Goal: Browse casually: Explore the website without a specific task or goal

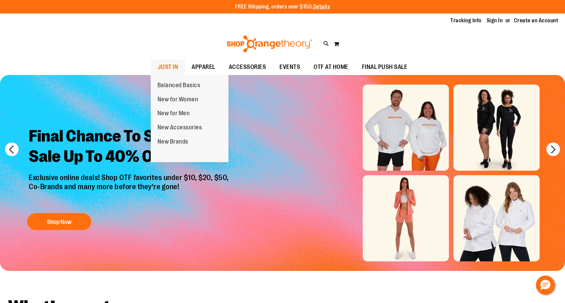
click at [164, 66] on span "JUST IN" at bounding box center [168, 66] width 21 height 15
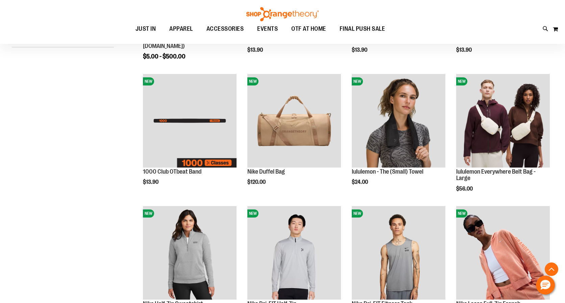
scroll to position [257, 0]
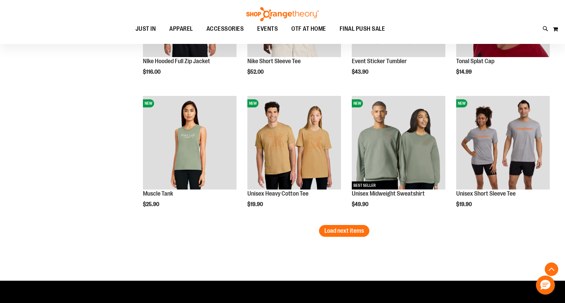
scroll to position [1210, 0]
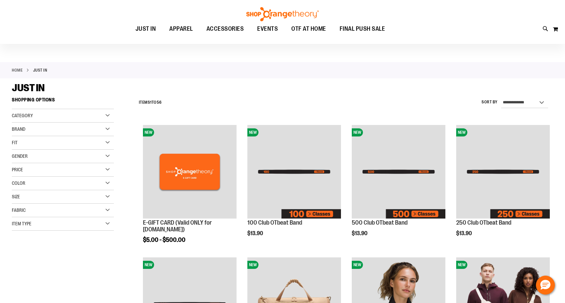
scroll to position [11, 0]
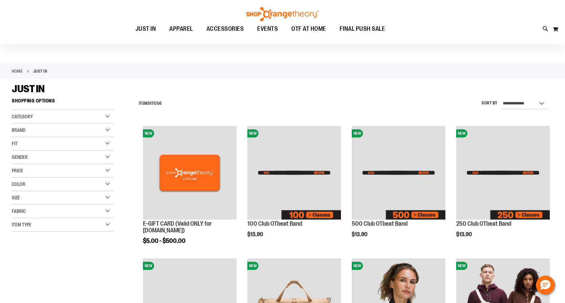
click at [108, 115] on div "Category" at bounding box center [63, 117] width 102 height 14
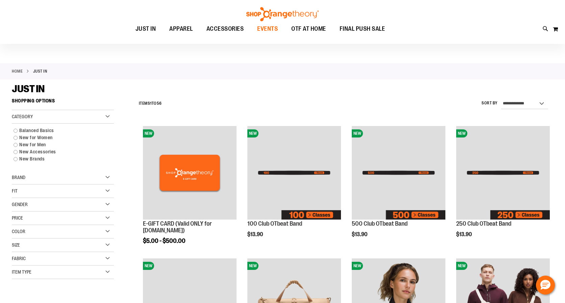
click at [263, 28] on span "EVENTS" at bounding box center [267, 28] width 21 height 15
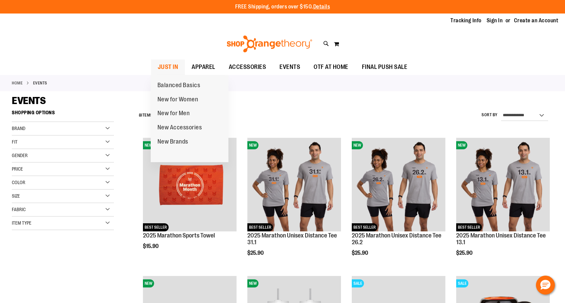
click at [173, 67] on span "JUST IN" at bounding box center [168, 66] width 21 height 15
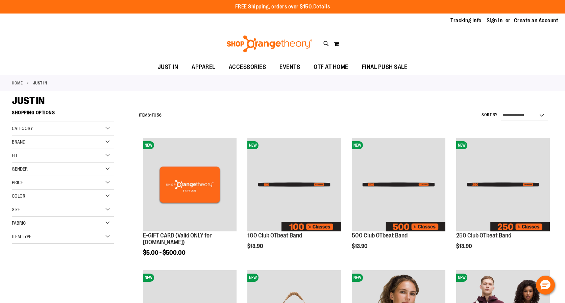
click at [301, 46] on img at bounding box center [269, 43] width 87 height 17
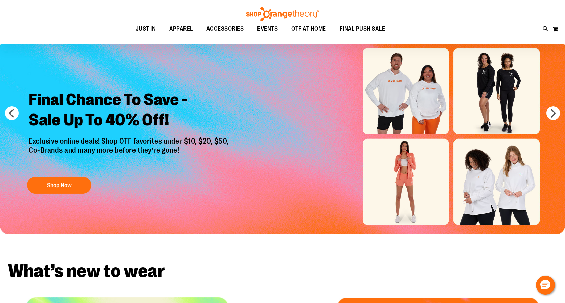
scroll to position [37, 0]
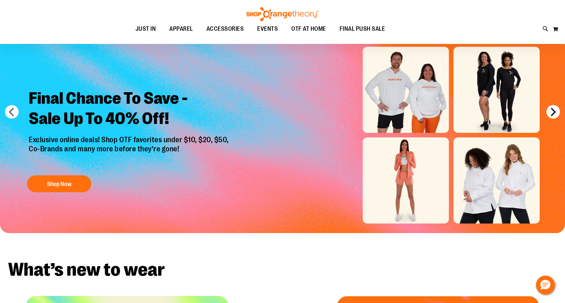
click at [552, 116] on button "next" at bounding box center [553, 112] width 14 height 14
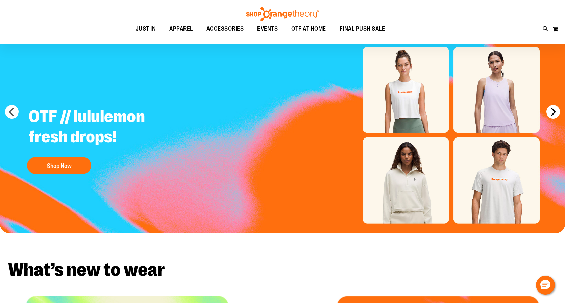
click at [552, 116] on button "next" at bounding box center [553, 112] width 14 height 14
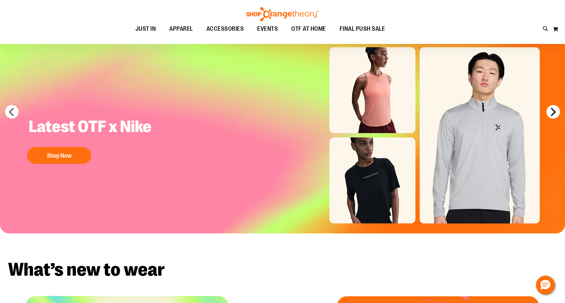
click at [552, 116] on button "next" at bounding box center [553, 112] width 14 height 14
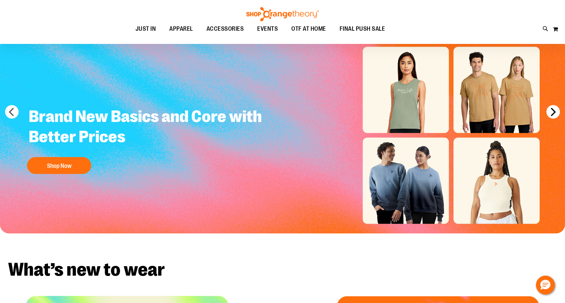
click at [552, 116] on button "next" at bounding box center [553, 112] width 14 height 14
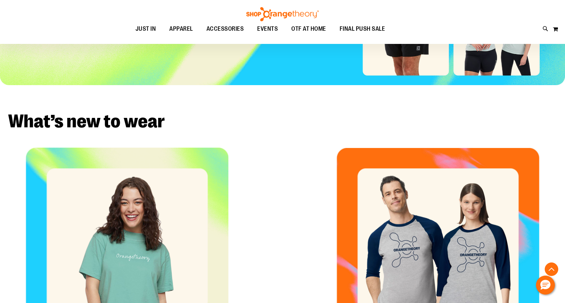
scroll to position [187, 0]
